Goal: Task Accomplishment & Management: Manage account settings

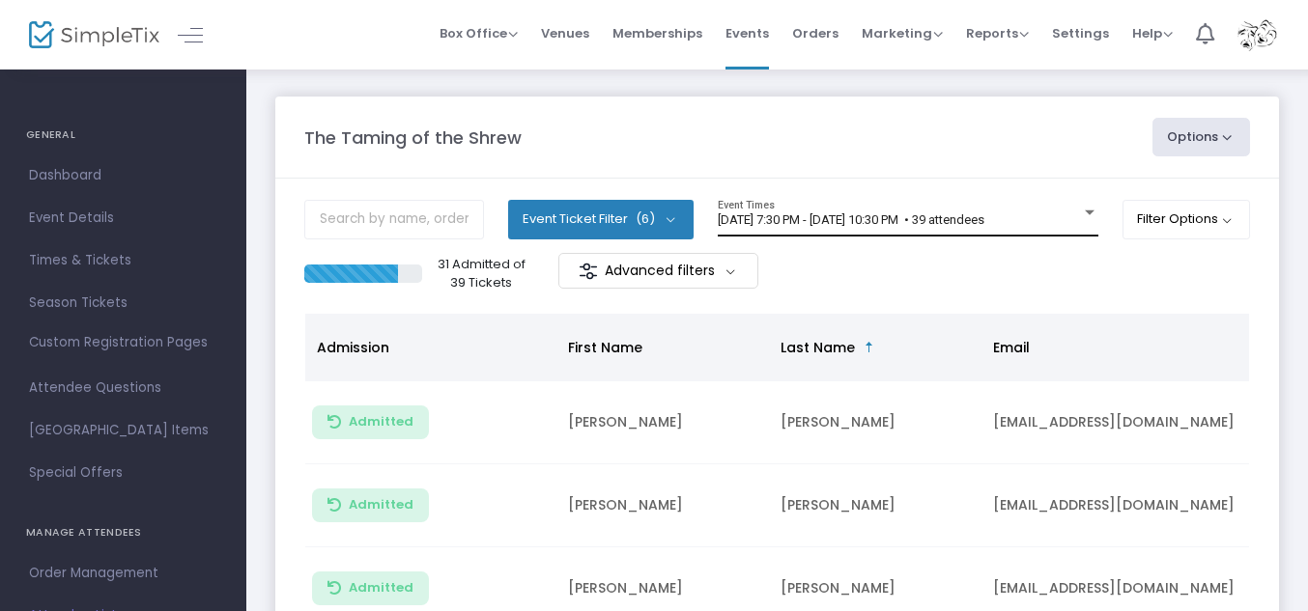
click at [1087, 210] on div at bounding box center [1089, 213] width 17 height 14
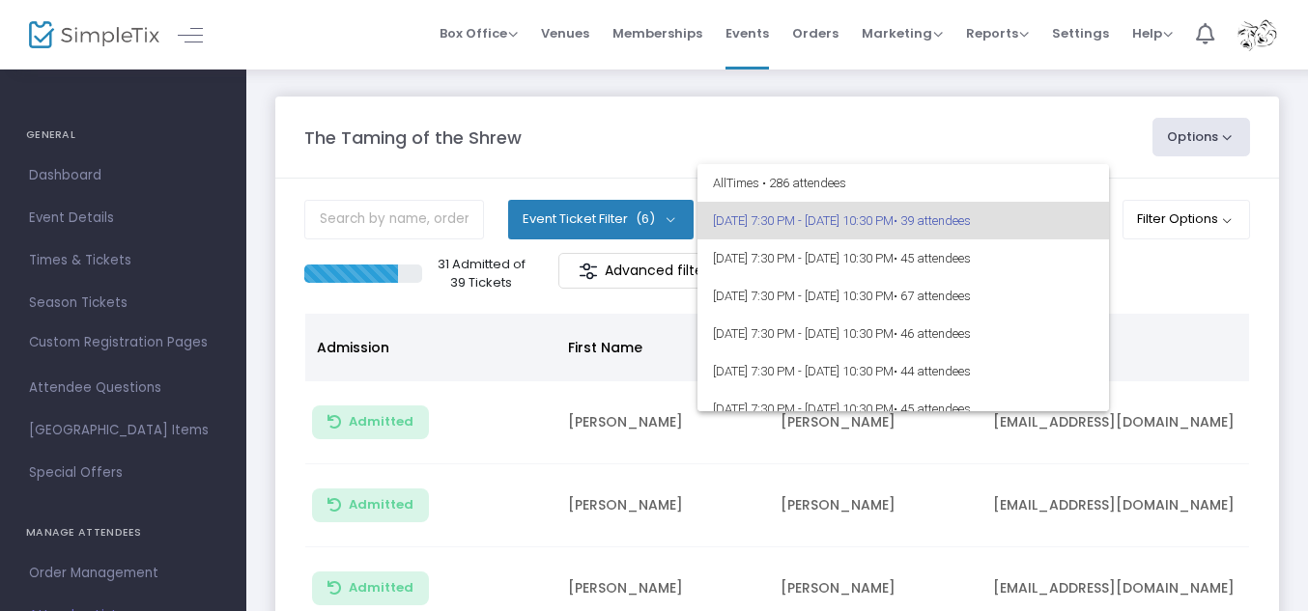
click at [1087, 210] on mat-option "8/7/2025 @ 7:30 PM - 8/7/2025 @ 10:30 PM • 39 attendees" at bounding box center [902, 221] width 411 height 38
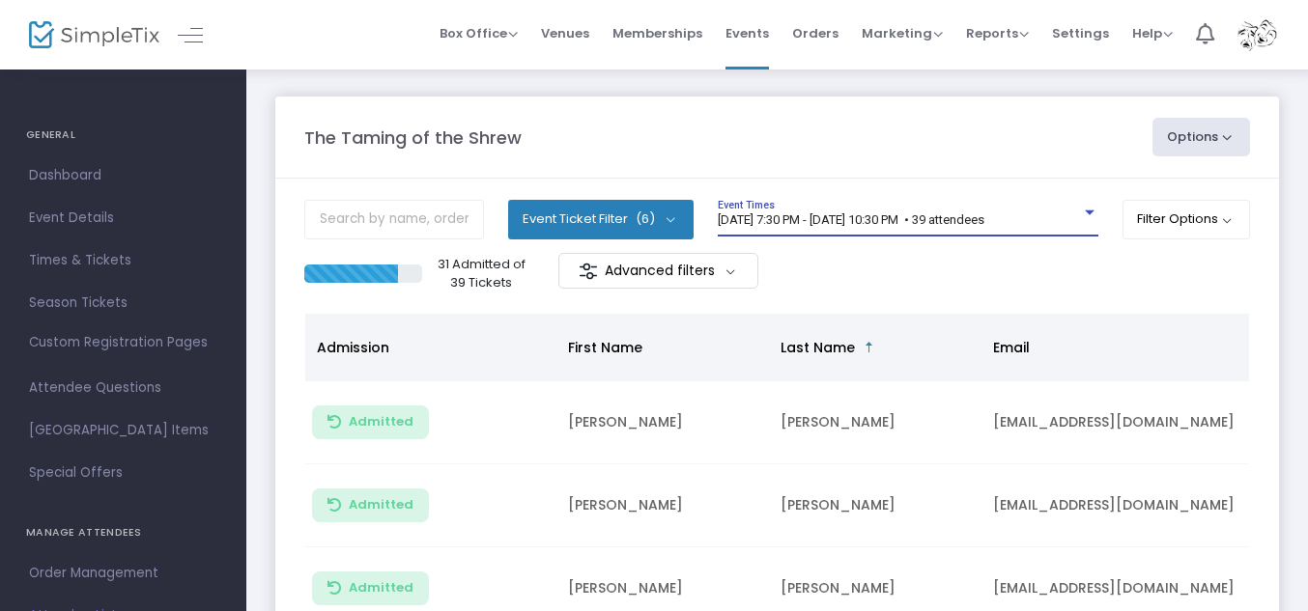
click at [1085, 211] on div at bounding box center [1090, 213] width 10 height 5
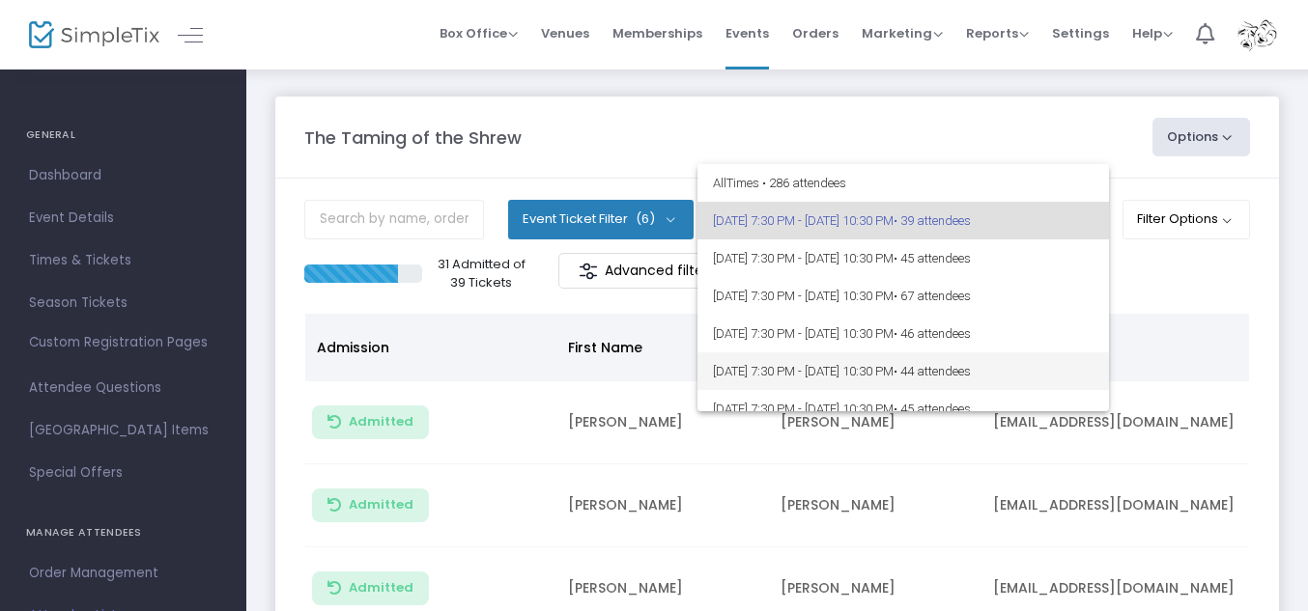
click at [971, 375] on span "• 44 attendees" at bounding box center [931, 371] width 77 height 14
